Goal: Navigation & Orientation: Find specific page/section

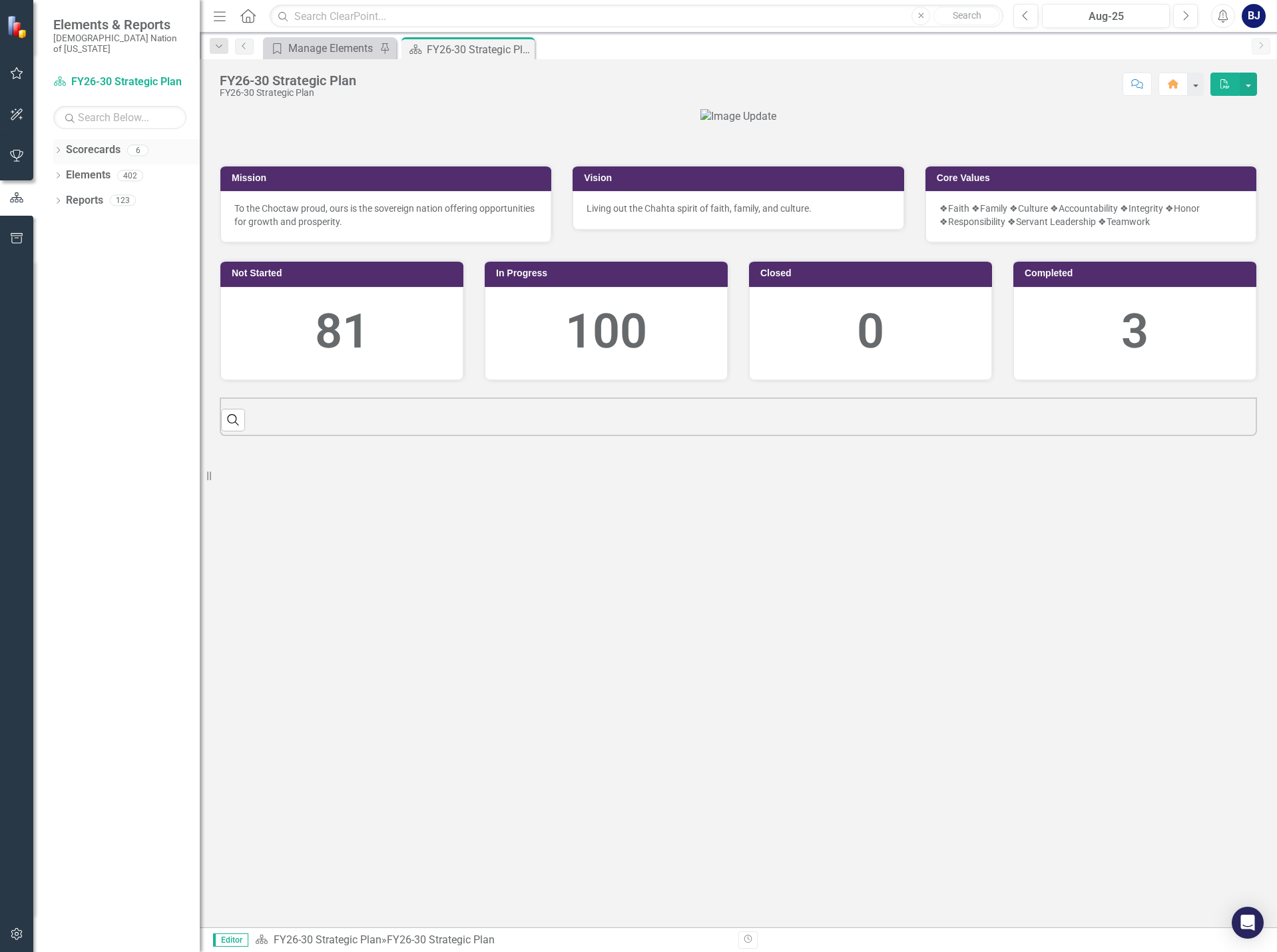
click at [60, 147] on icon at bounding box center [58, 150] width 4 height 6
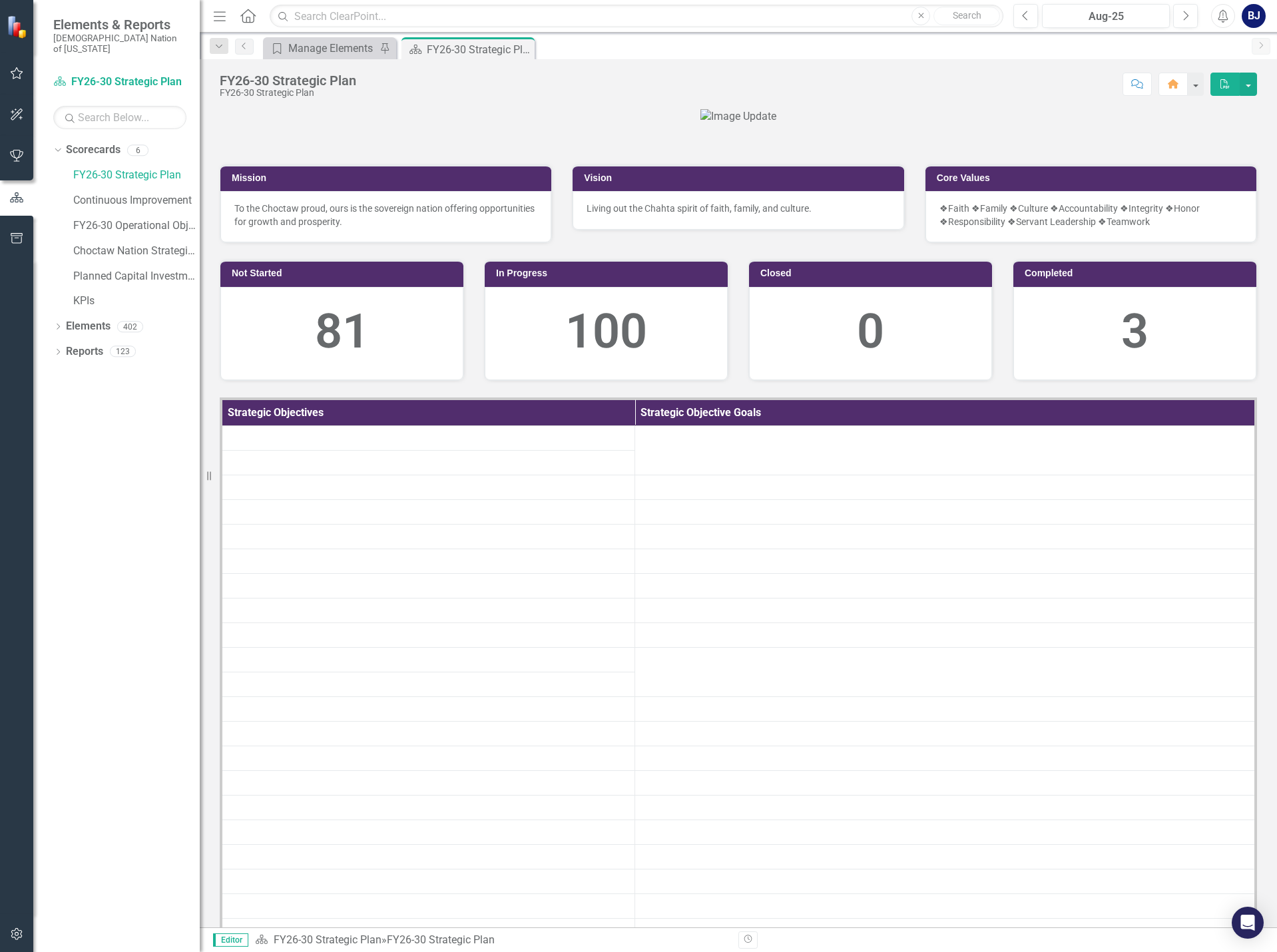
click at [52, 338] on div "Dropdown Scorecards 6 FY26-30 Strategic Plan Continuous Improvement FY26-30 Ope…" at bounding box center [116, 545] width 166 height 813
click at [57, 349] on icon "Dropdown" at bounding box center [57, 353] width 9 height 7
click at [62, 545] on icon "Dropdown" at bounding box center [64, 549] width 9 height 7
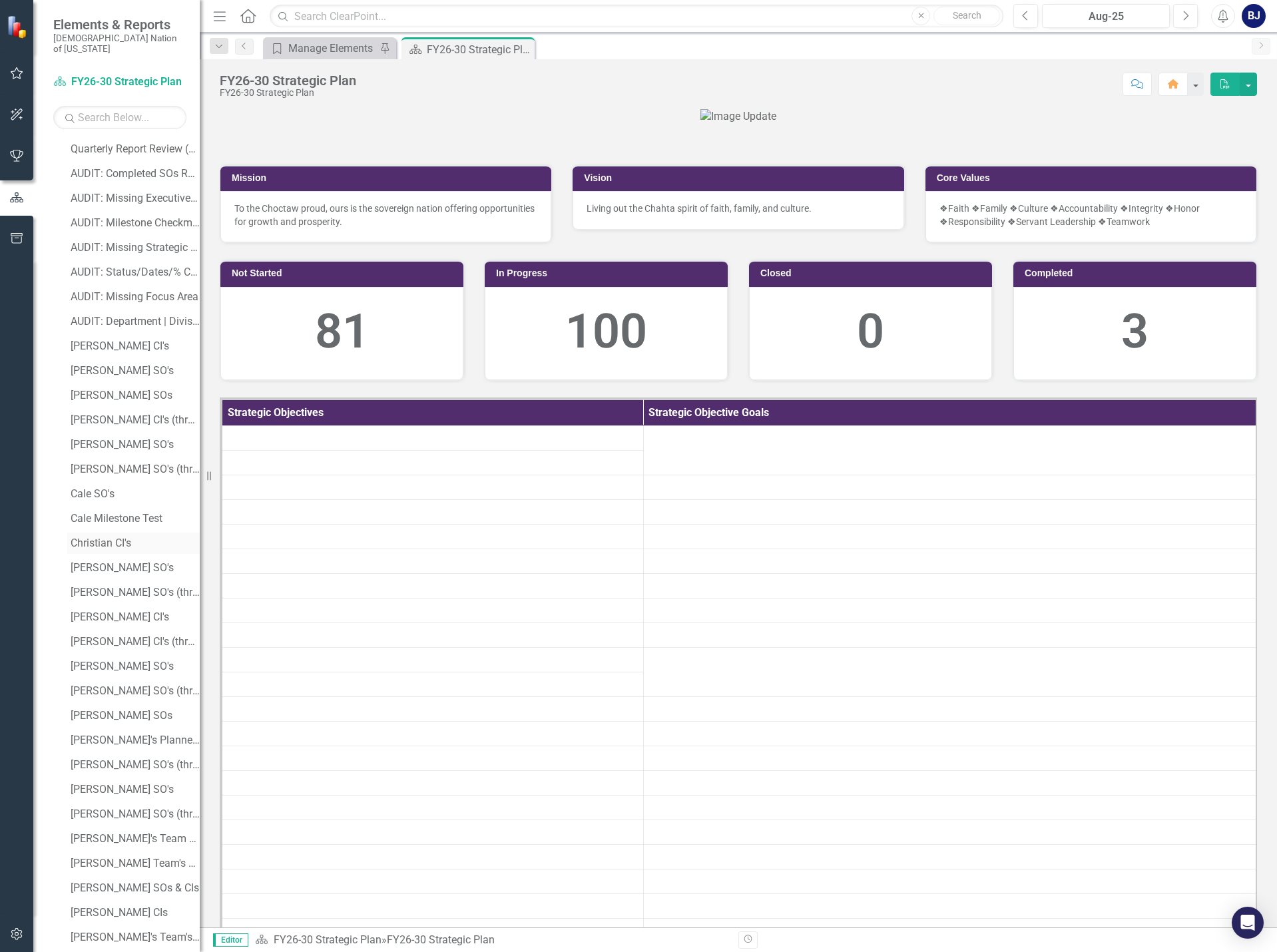
scroll to position [599, 0]
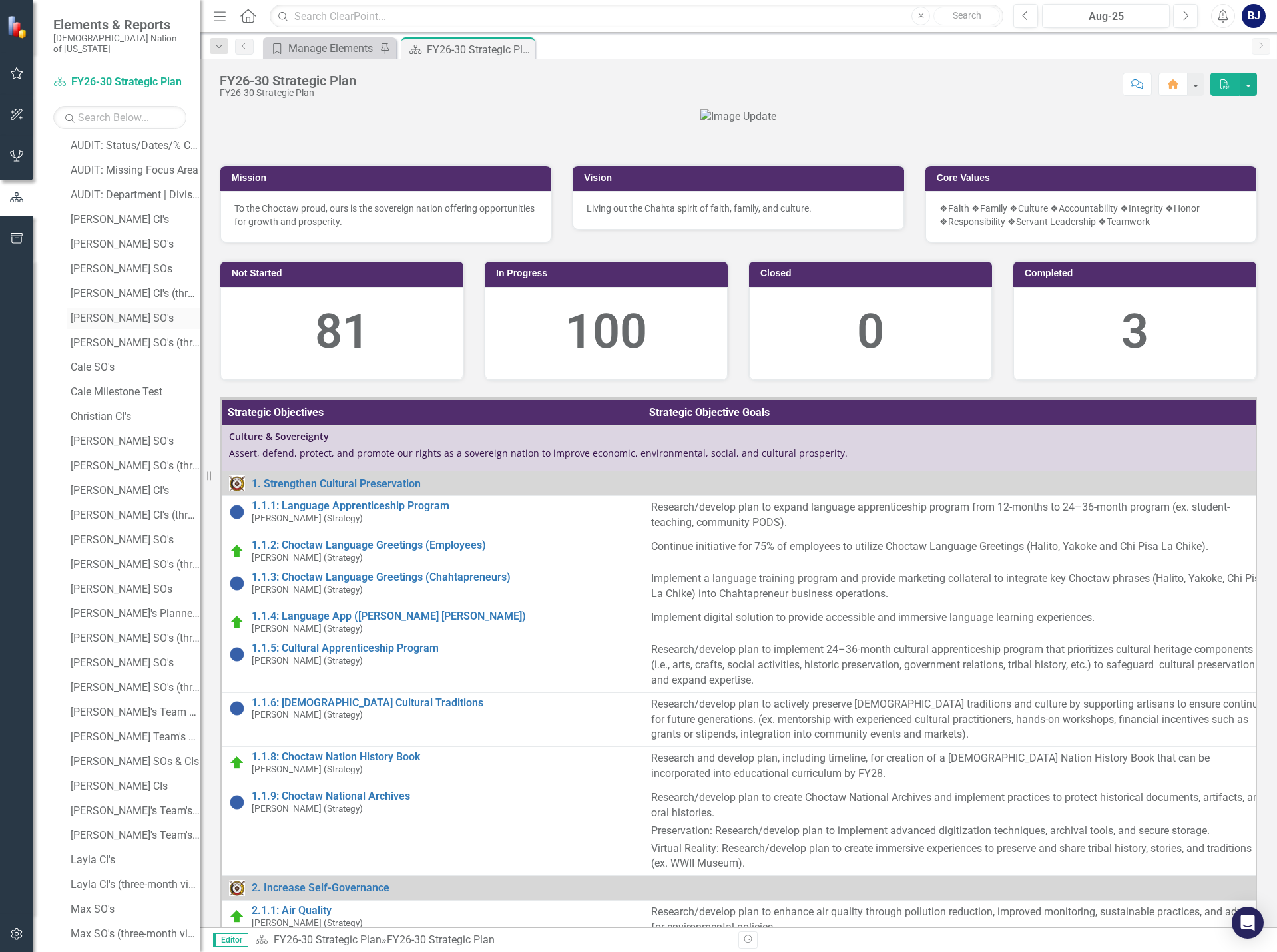
click at [131, 312] on div "[PERSON_NAME] SO's" at bounding box center [135, 318] width 129 height 12
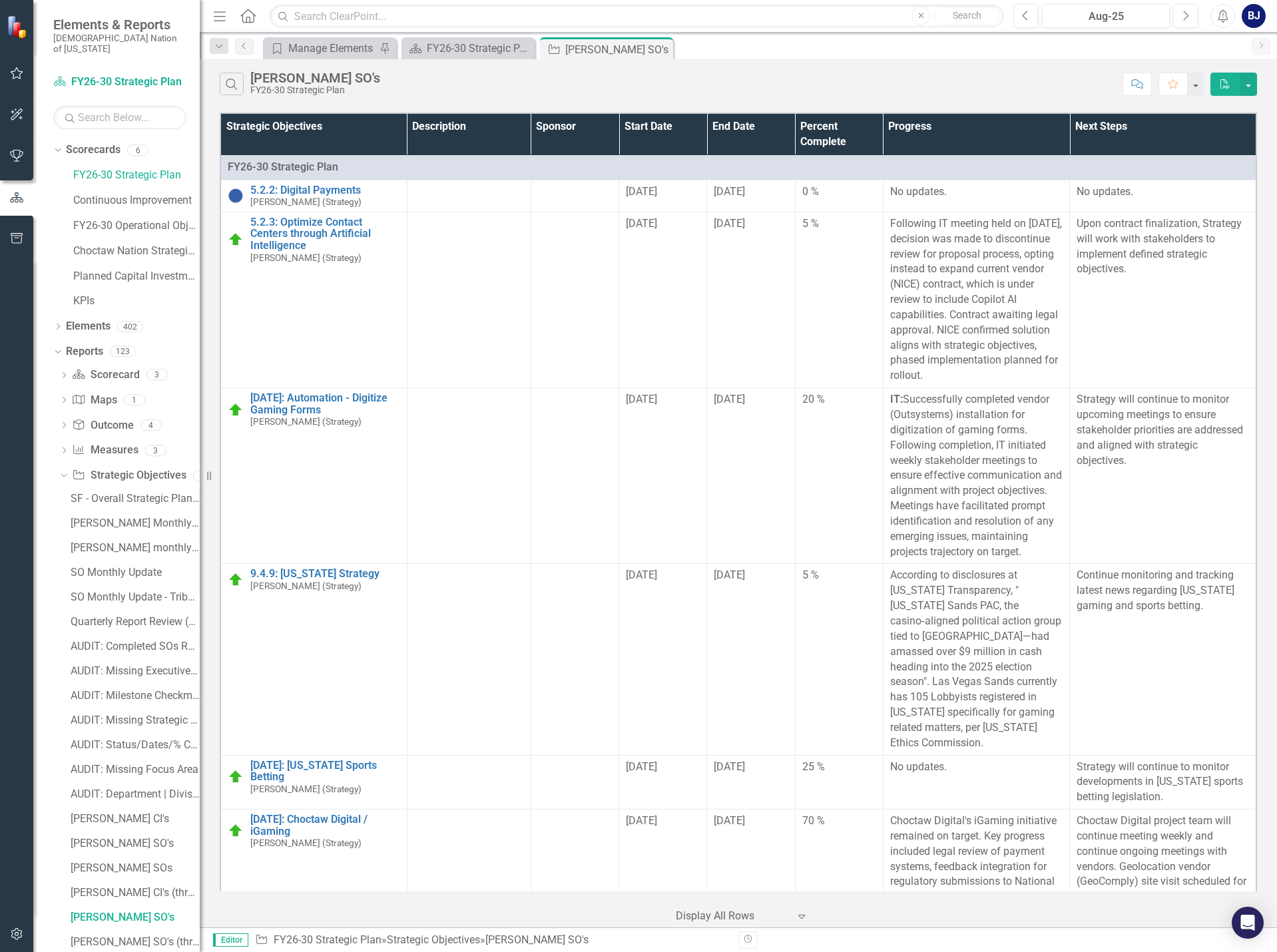
click at [14, 64] on button "button" at bounding box center [17, 74] width 30 height 28
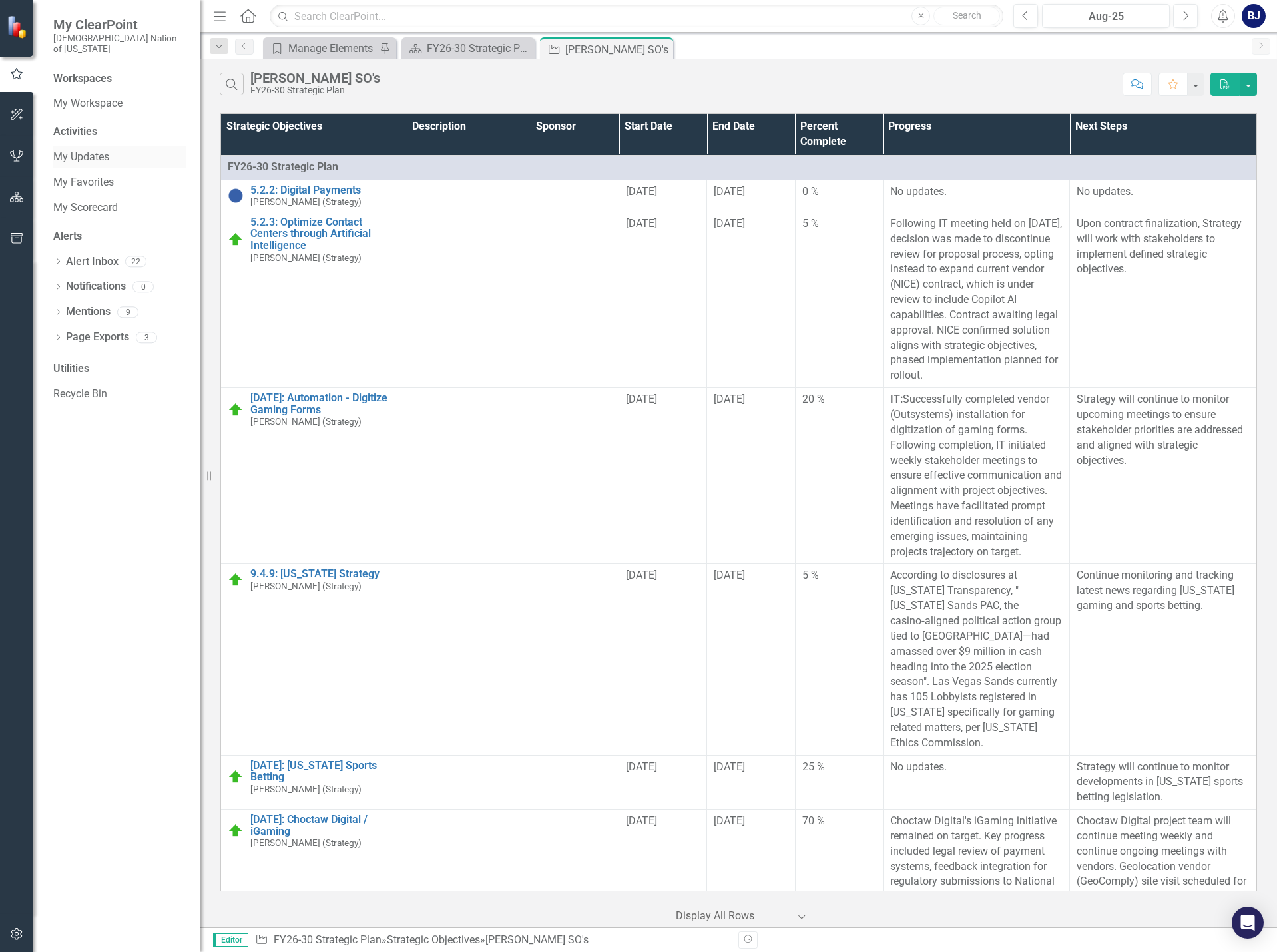
click at [95, 156] on div "My Updates" at bounding box center [120, 157] width 133 height 22
click at [100, 151] on link "My Updates" at bounding box center [120, 157] width 133 height 15
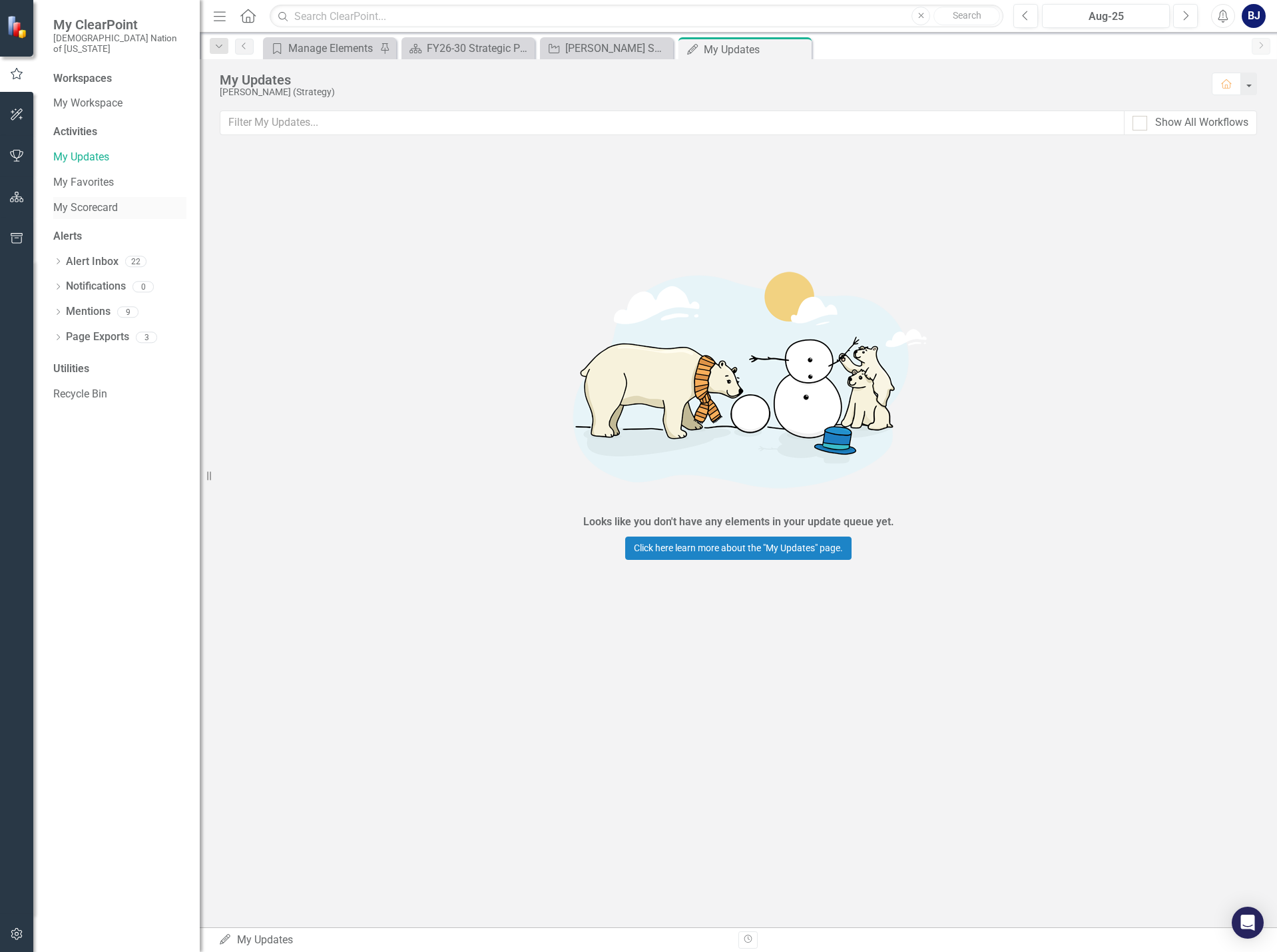
click at [142, 200] on link "My Scorecard" at bounding box center [120, 207] width 133 height 15
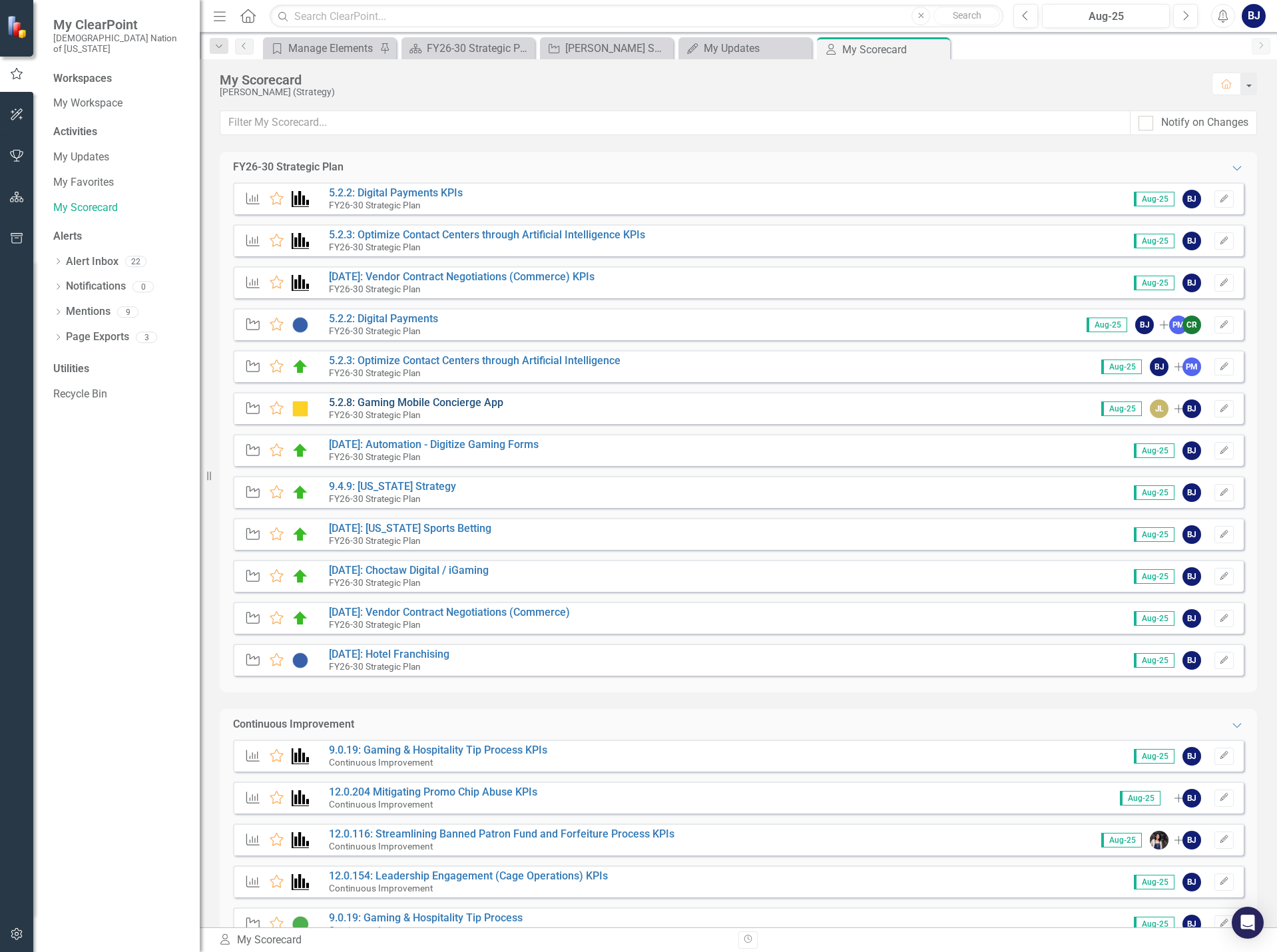
click at [357, 400] on link "5.2.8: Gaming Mobile Concierge App" at bounding box center [415, 402] width 174 height 13
